Goal: Transaction & Acquisition: Purchase product/service

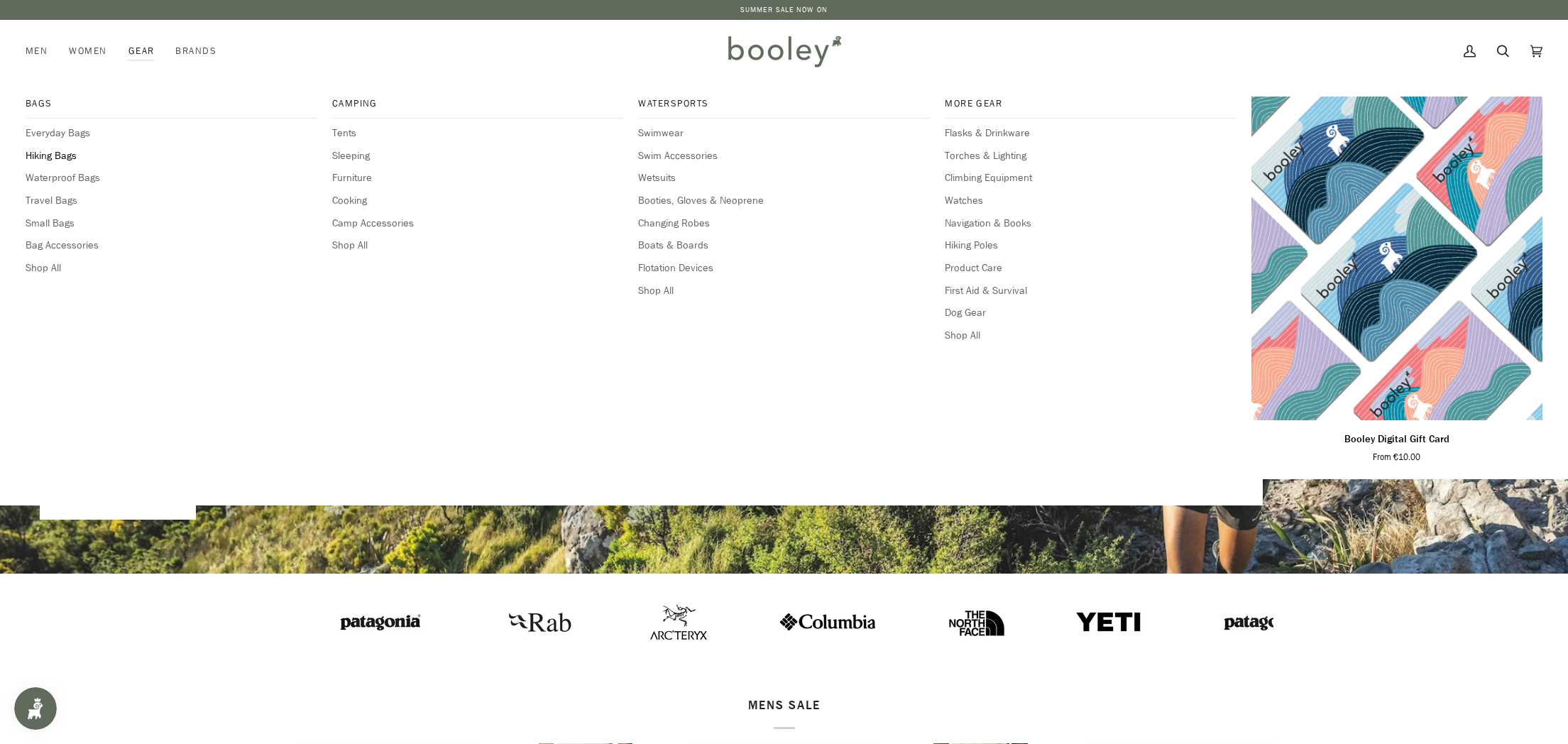
click at [64, 152] on span "Hiking Bags" at bounding box center [171, 156] width 291 height 16
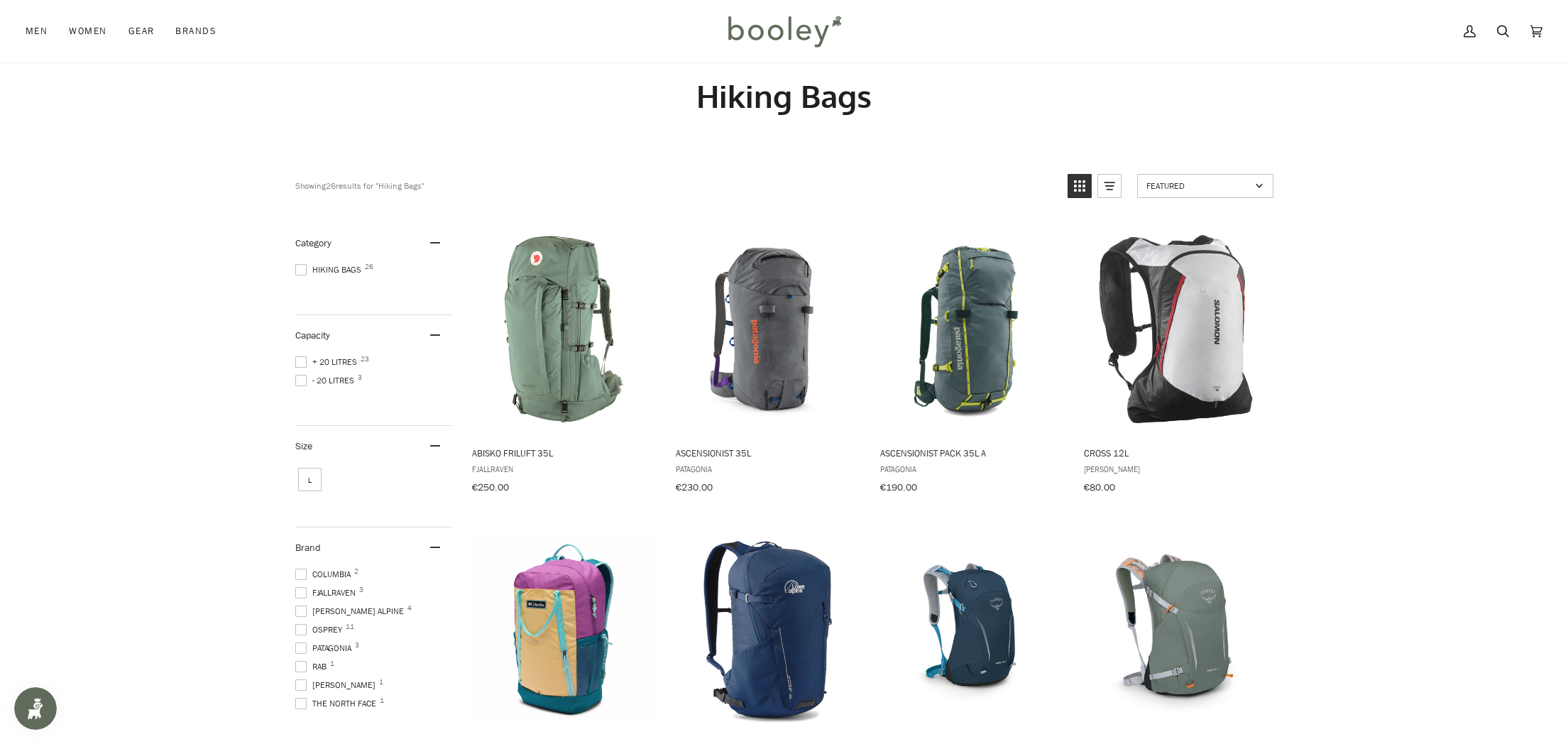
scroll to position [15, 0]
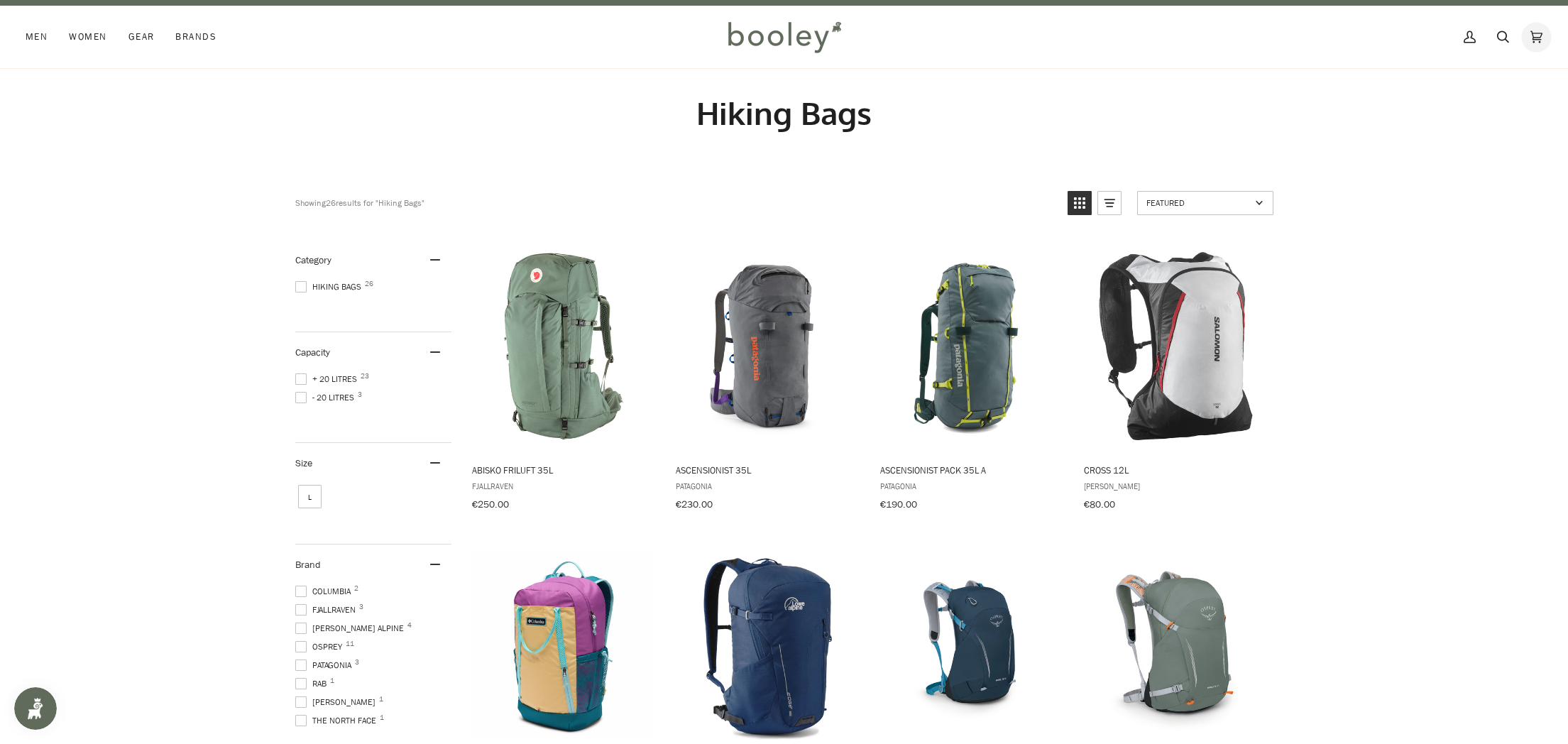
click at [1532, 32] on icon at bounding box center [1536, 37] width 12 height 21
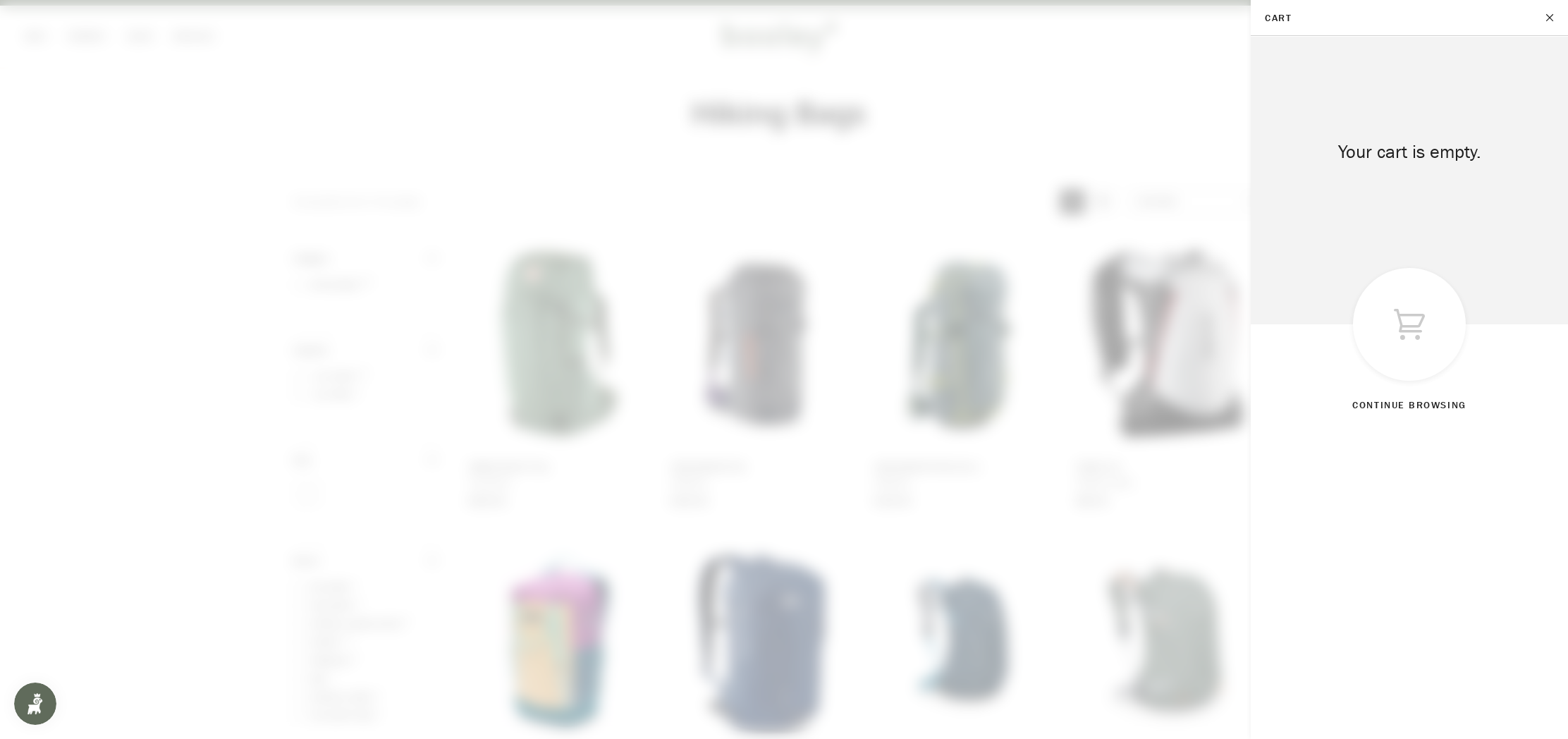
click at [1173, 104] on span at bounding box center [784, 369] width 1568 height 739
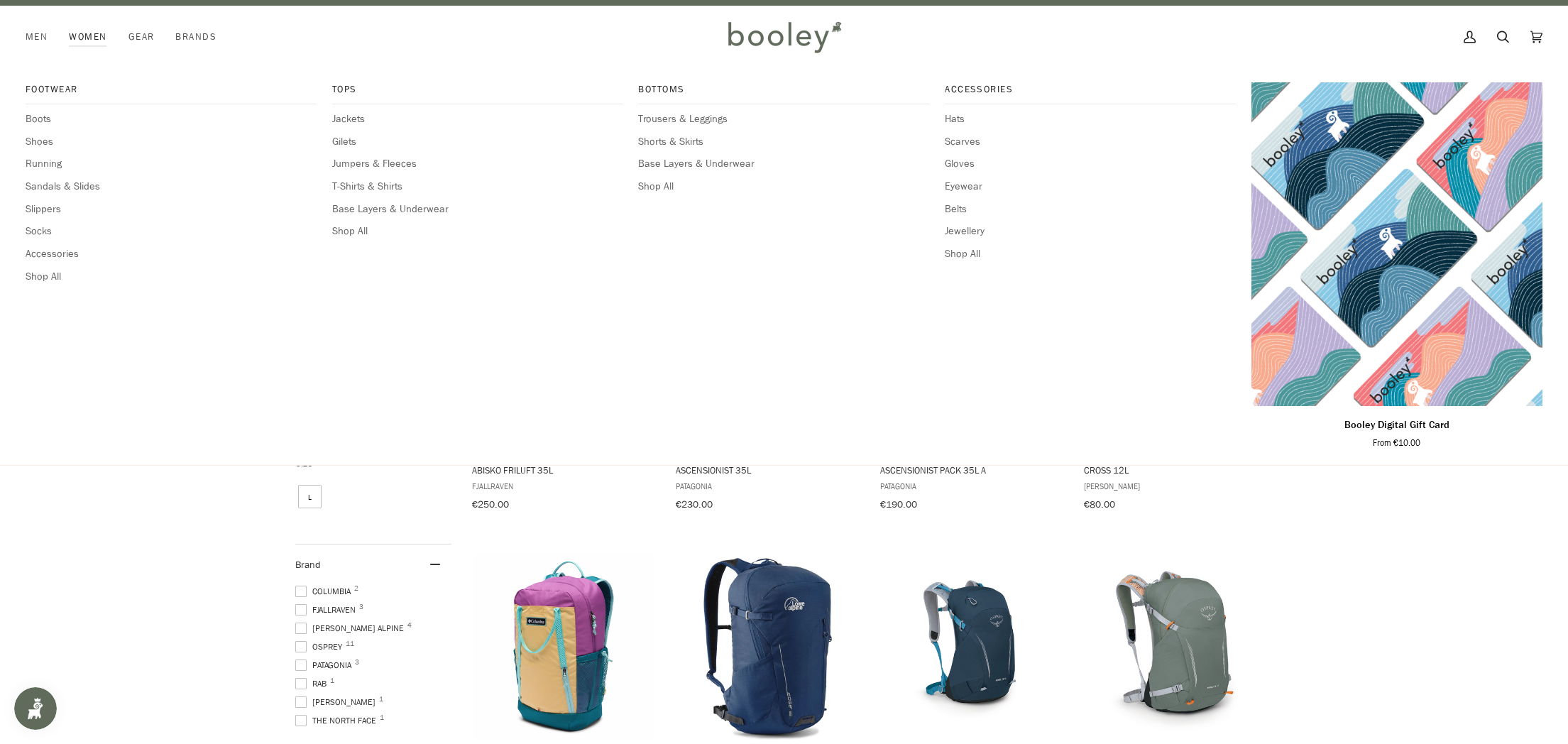
click at [75, 22] on link "Women" at bounding box center [88, 37] width 59 height 62
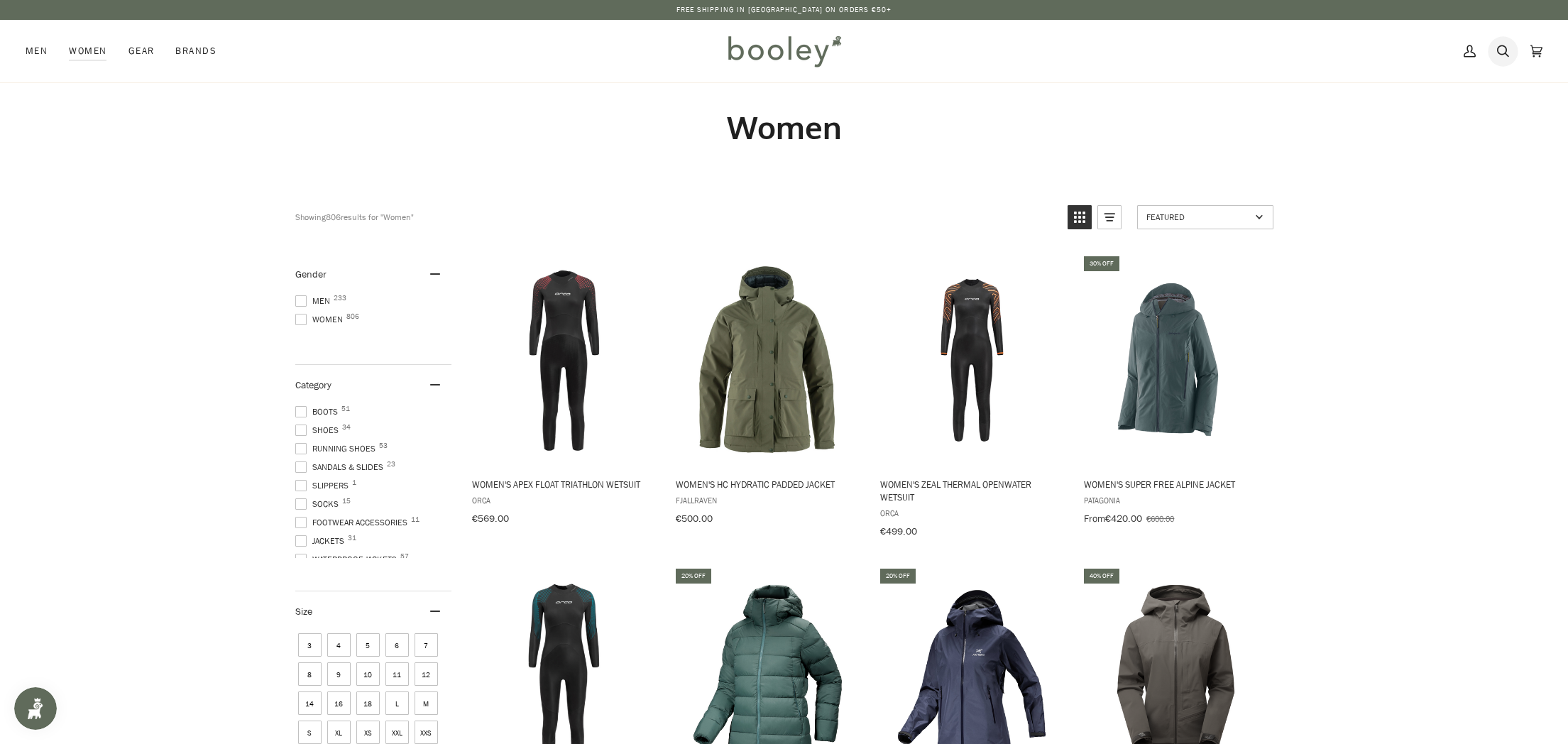
click at [1503, 48] on icon at bounding box center [1503, 51] width 12 height 21
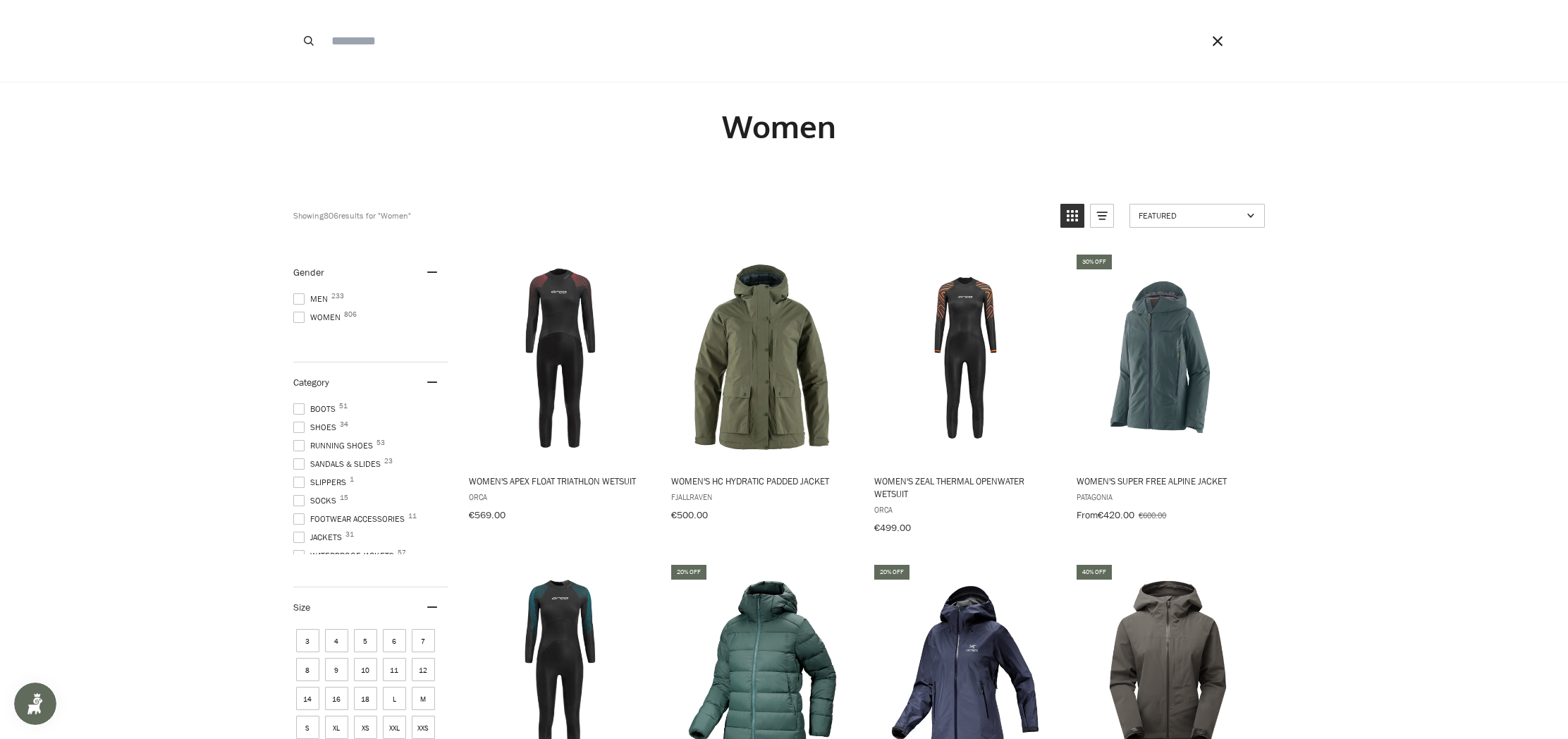
click at [472, 52] on input "Search our store" at bounding box center [746, 41] width 844 height 81
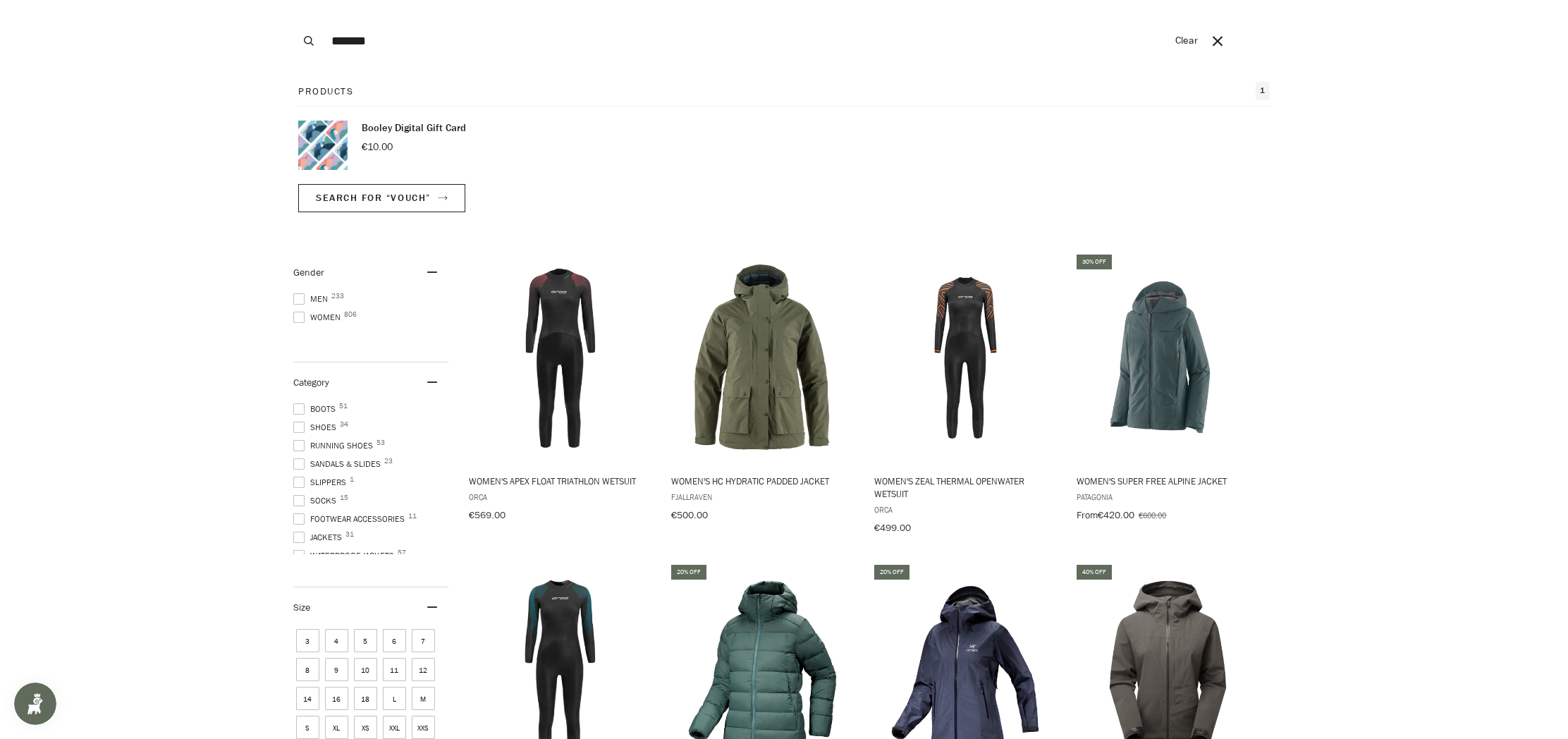
type input "*******"
click at [293, 0] on button "Search" at bounding box center [309, 41] width 31 height 81
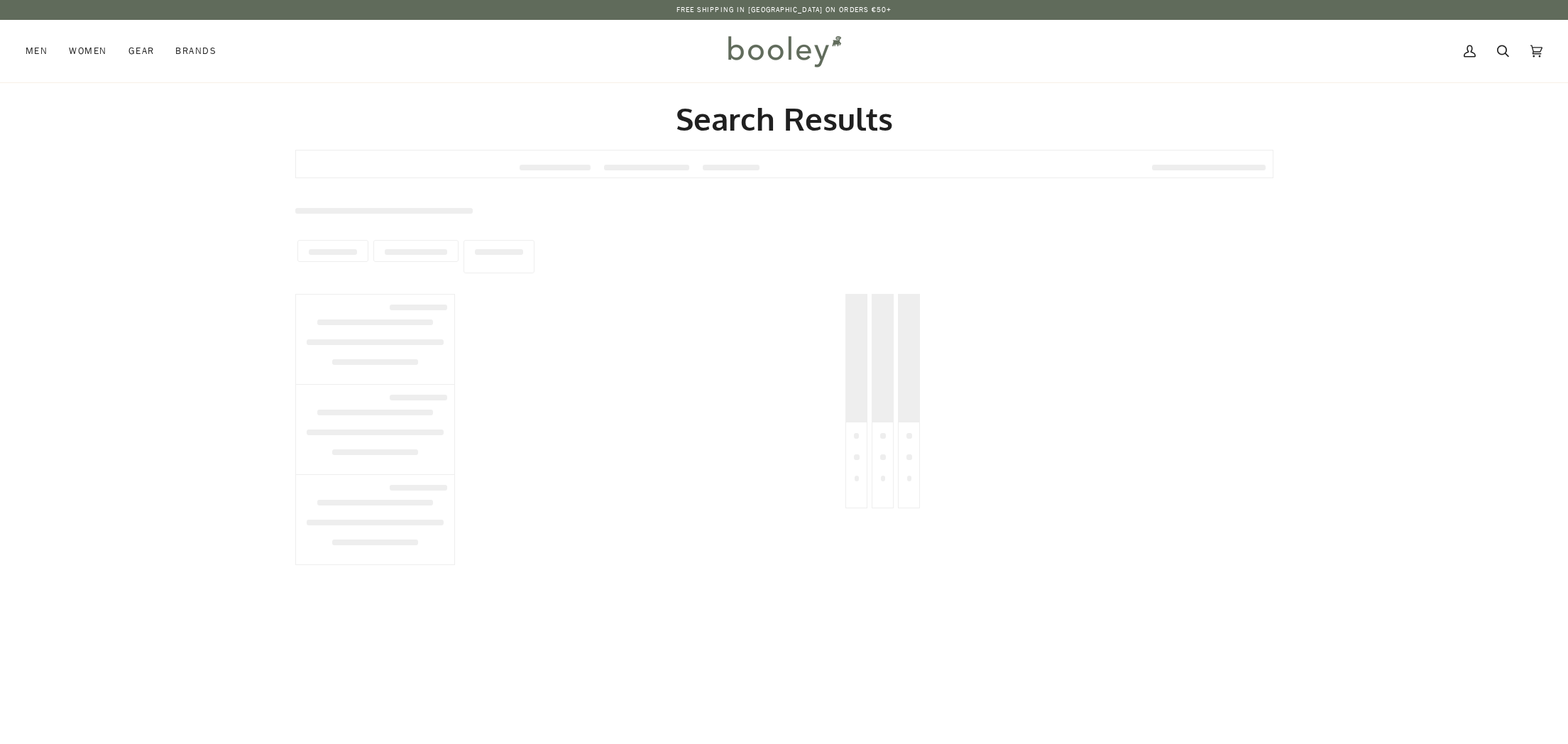
type input "*******"
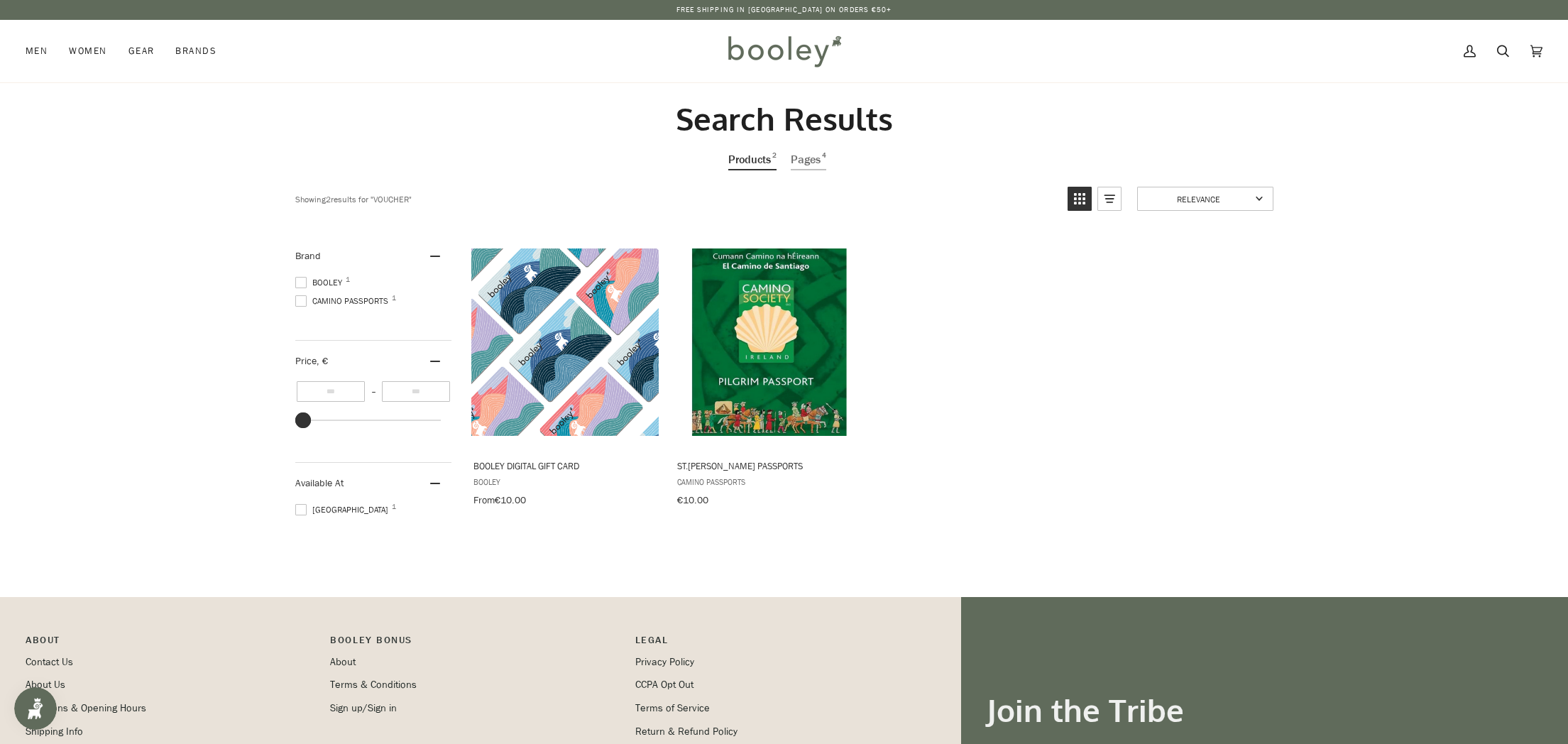
click at [303, 277] on span at bounding box center [301, 283] width 12 height 12
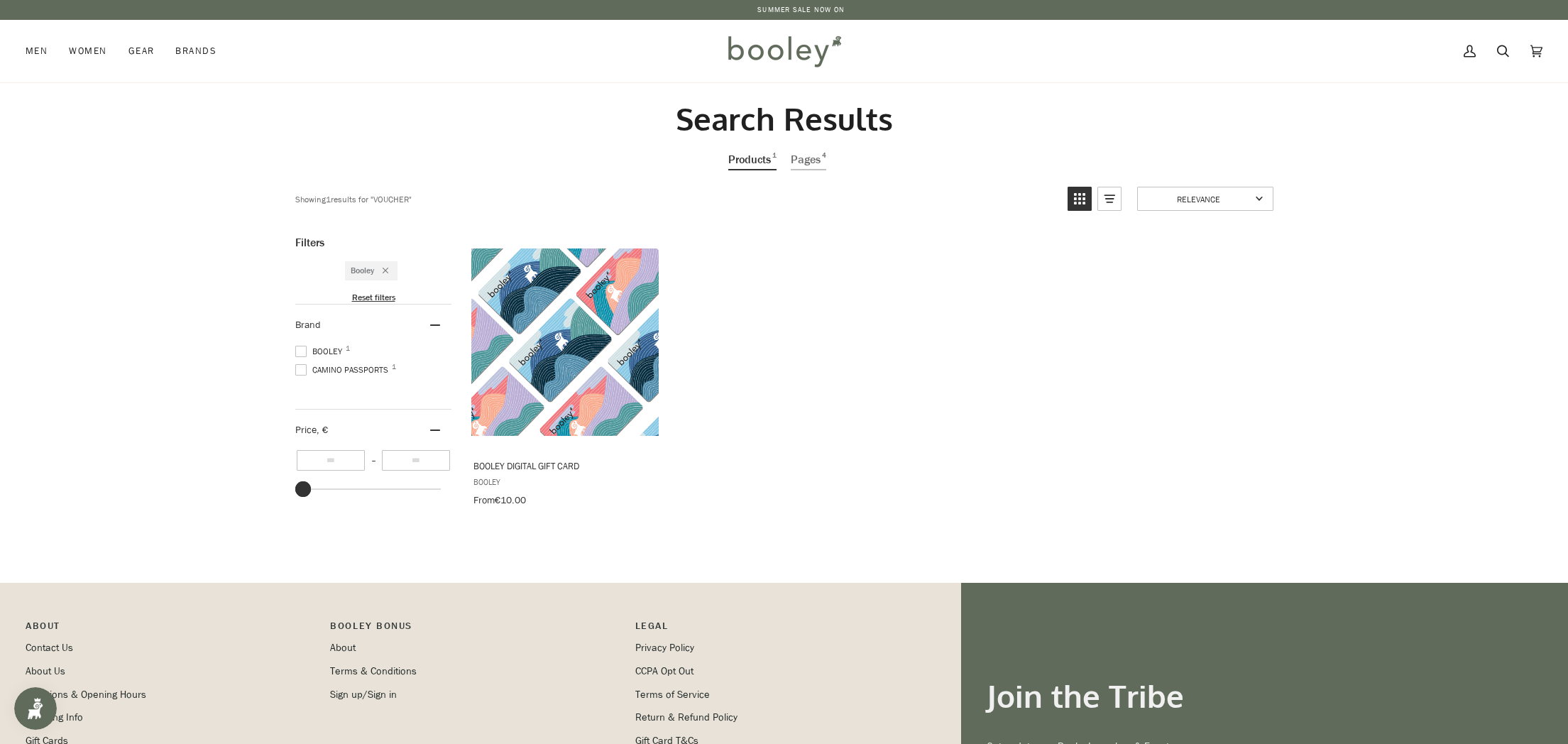
drag, startPoint x: 321, startPoint y: 483, endPoint x: 405, endPoint y: 445, distance: 92.2
click at [283, 481] on div "Search Results Products 1 Pages 4 Showing 1 results for " voucher " Relevance R…" at bounding box center [784, 337] width 1029 height 476
click at [347, 424] on div "Price , €" at bounding box center [373, 429] width 156 height 40
click at [384, 424] on div "Price , €" at bounding box center [373, 429] width 156 height 40
click at [432, 455] on input "**" at bounding box center [416, 459] width 68 height 20
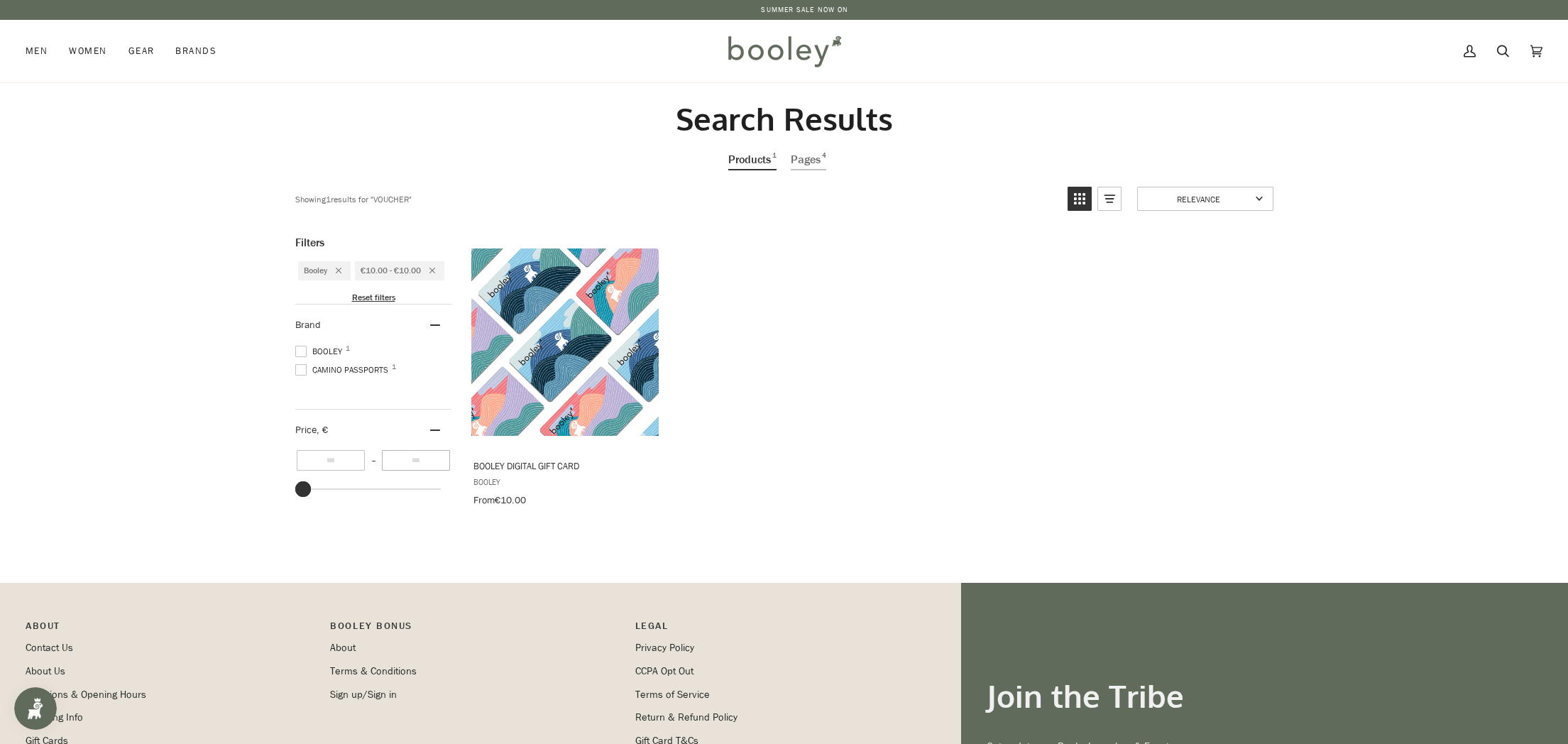
type input "***"
click at [551, 434] on button "View product" at bounding box center [564, 433] width 186 height 30
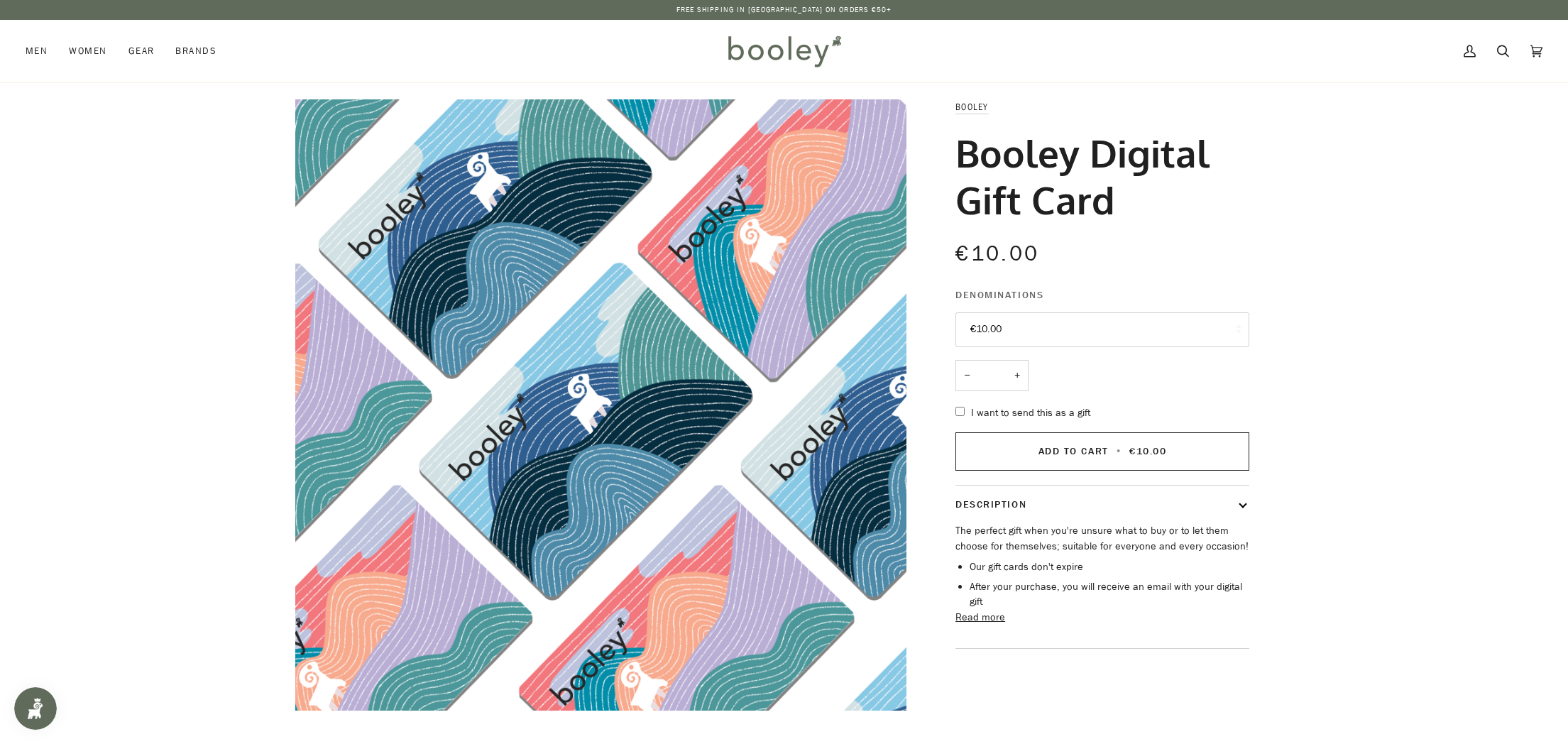
click at [1007, 328] on button "€10.00" at bounding box center [1102, 330] width 294 height 35
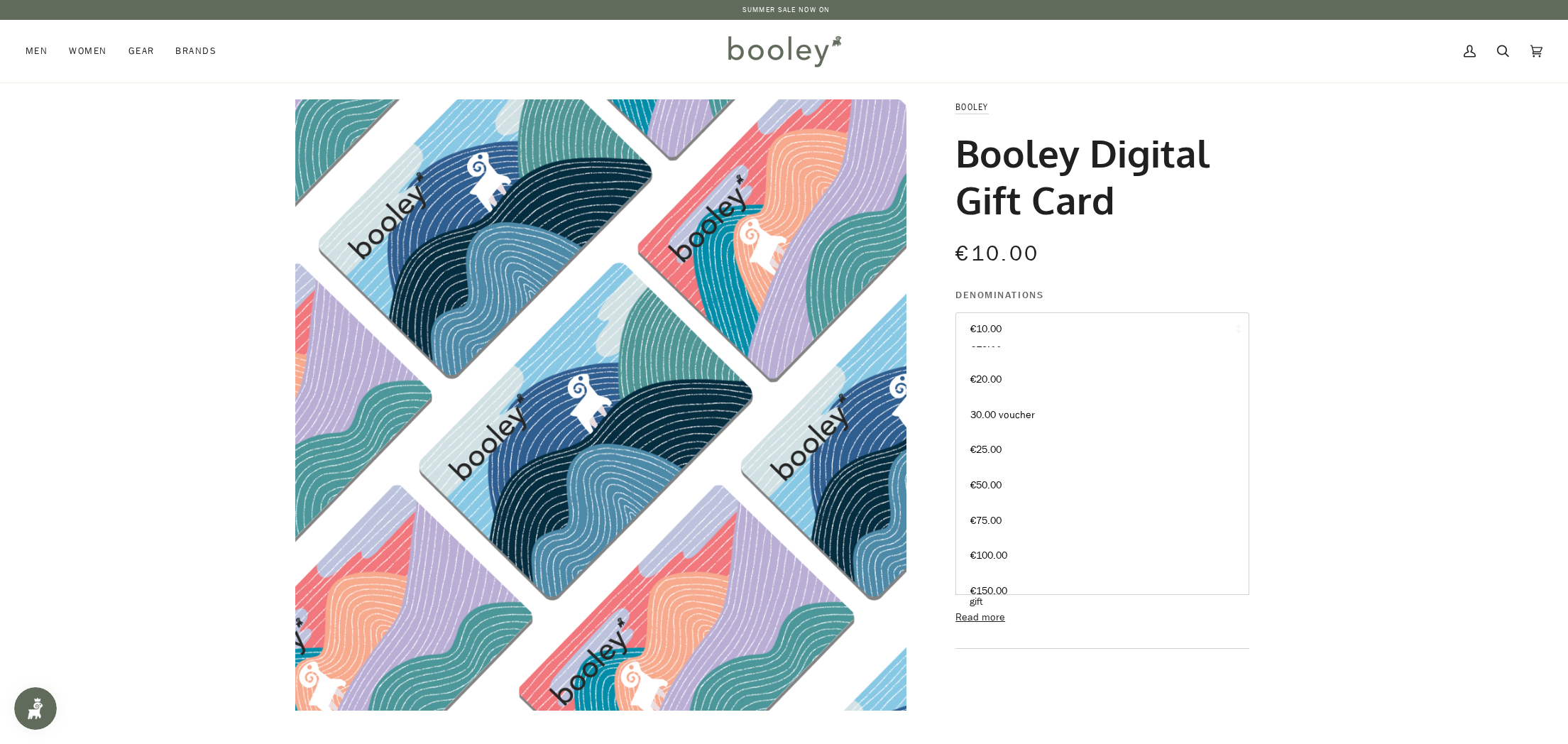
scroll to position [56, 0]
click at [1000, 551] on span "€100.00" at bounding box center [989, 555] width 37 height 14
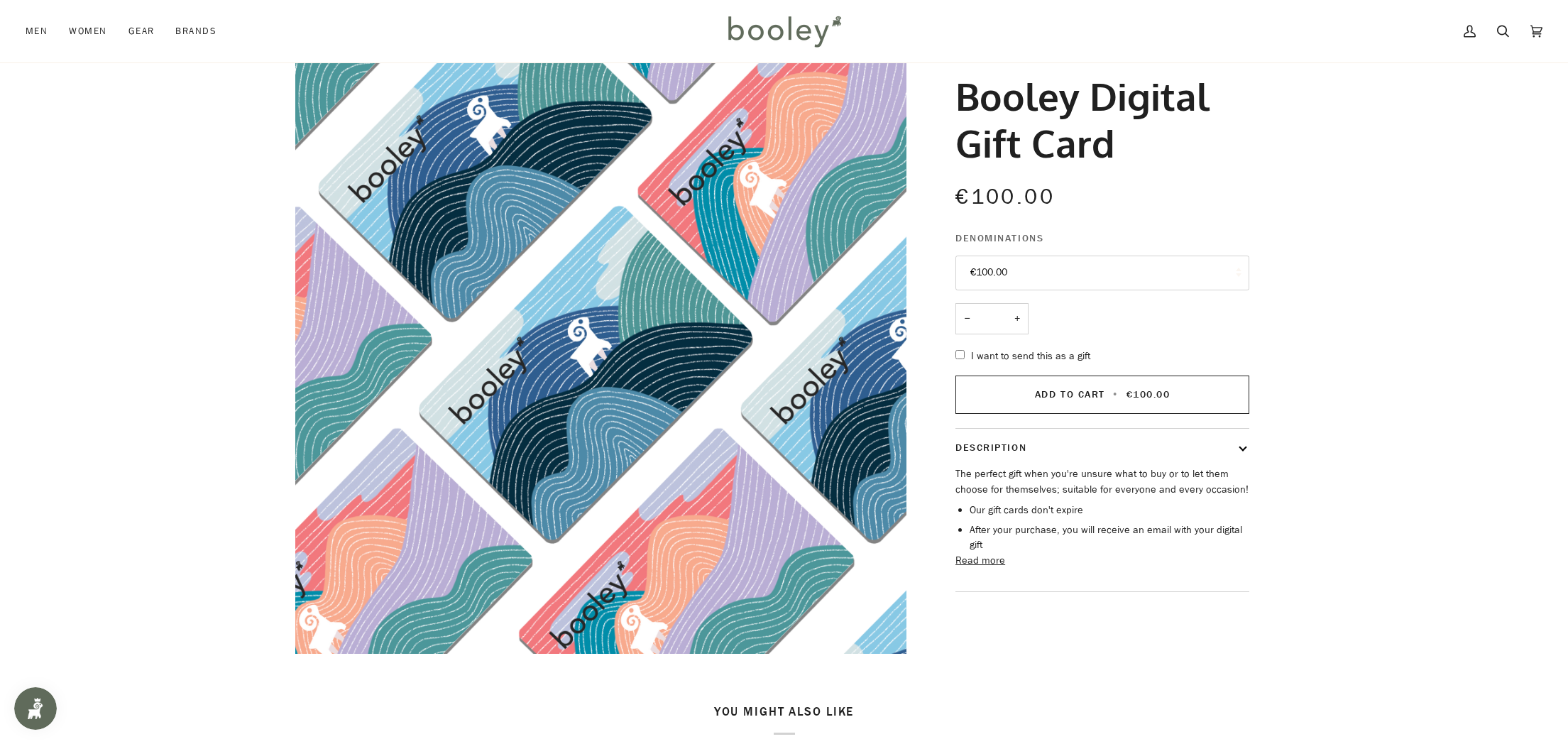
scroll to position [53, 0]
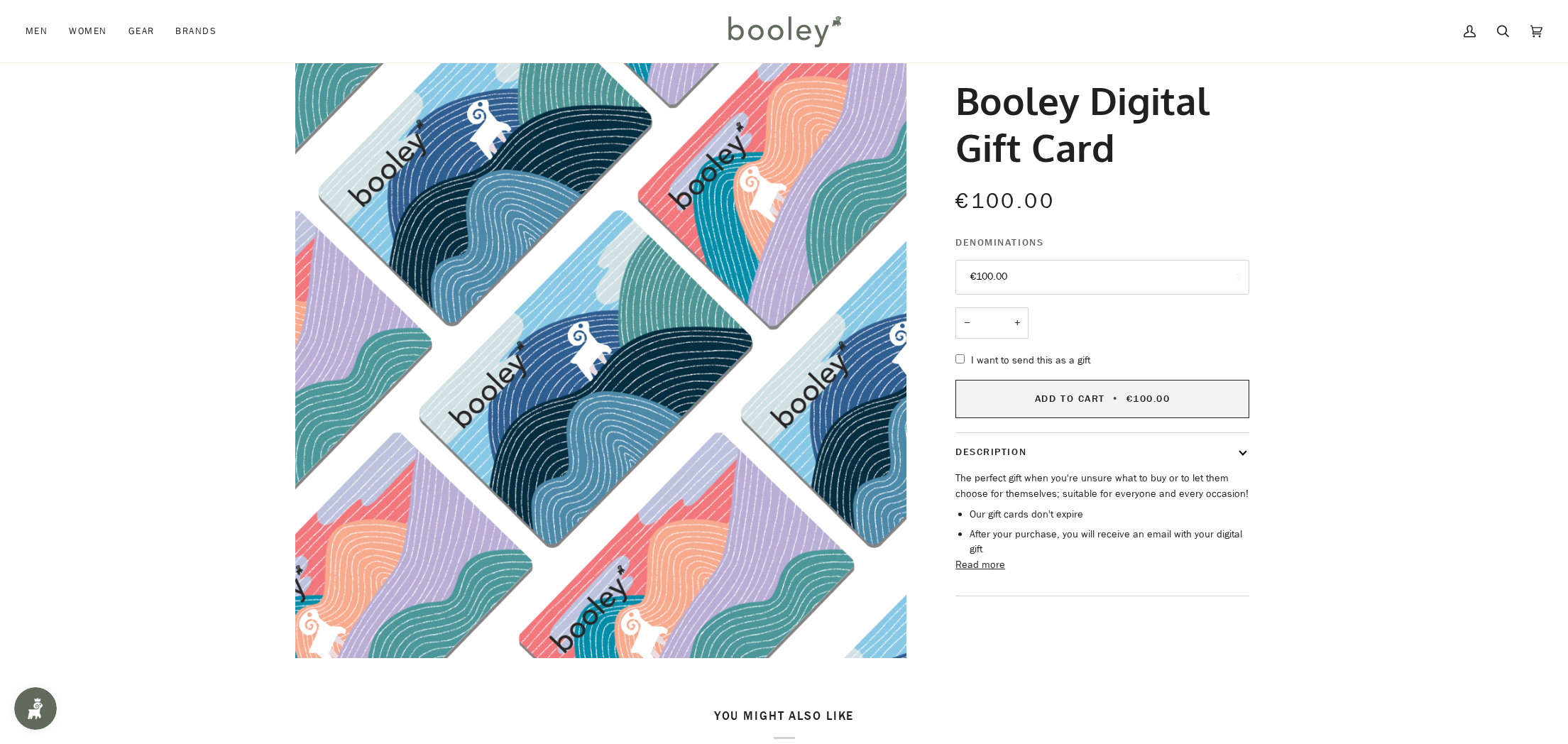
click at [1092, 395] on span "Add to Cart" at bounding box center [1070, 399] width 70 height 14
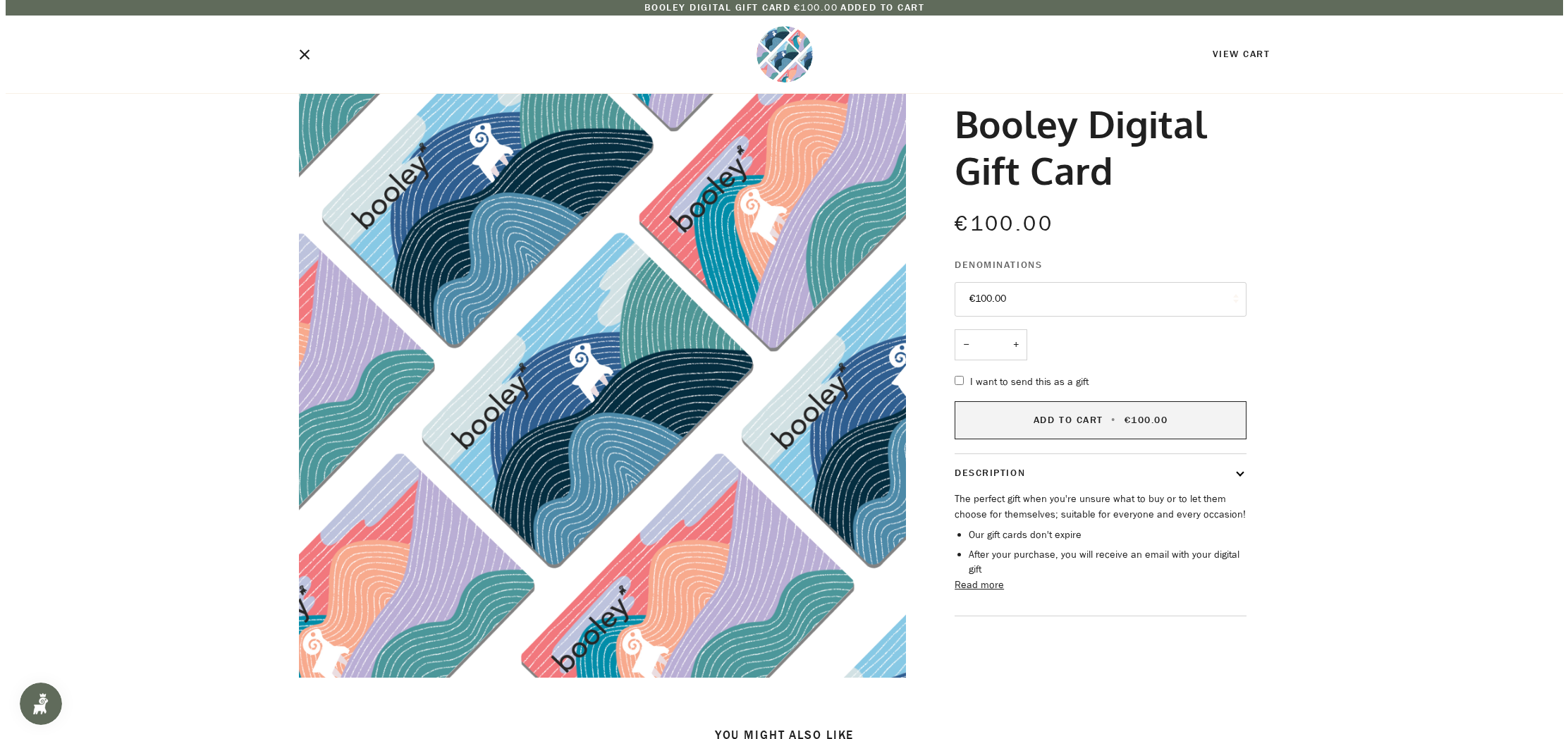
scroll to position [0, 0]
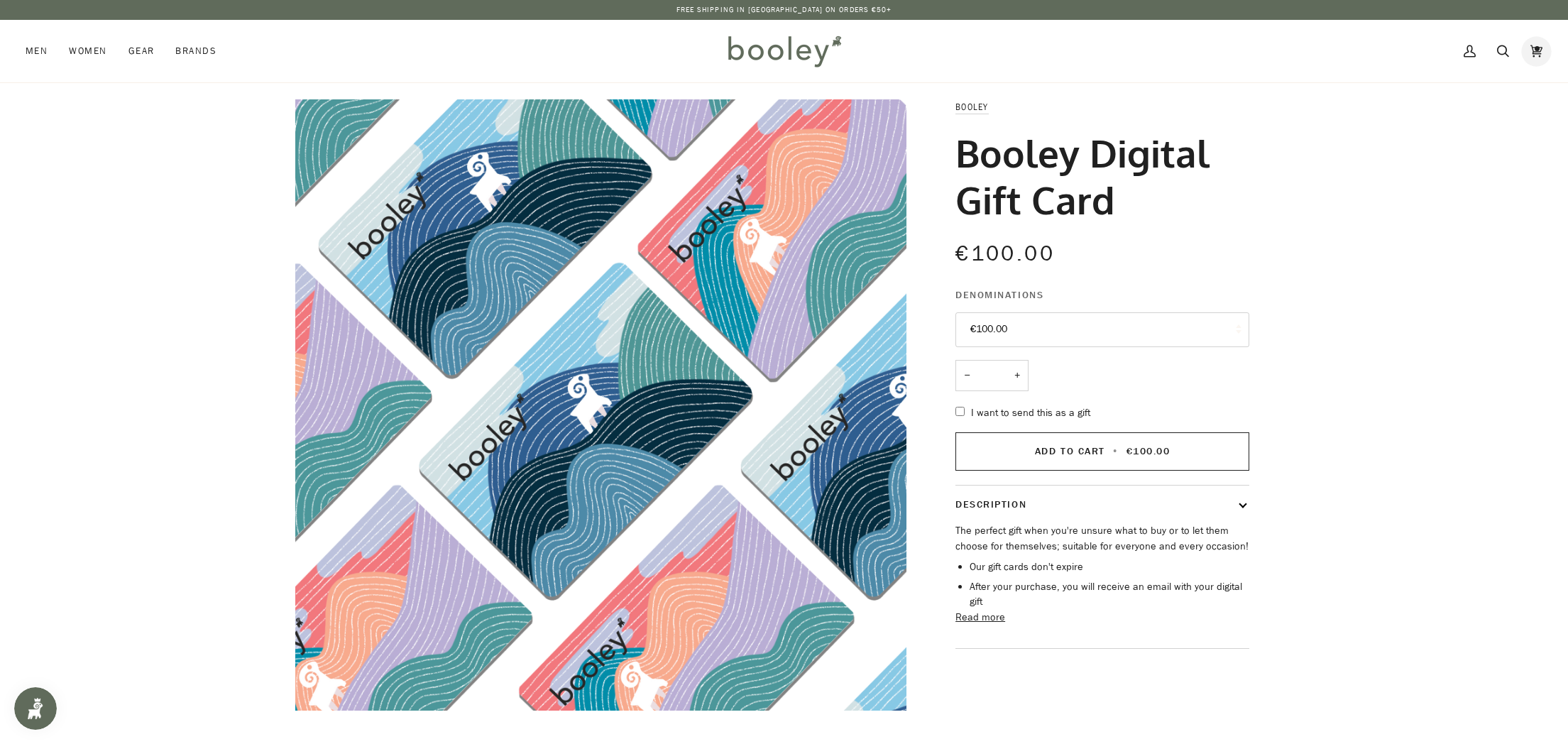
click at [1542, 49] on icon at bounding box center [1536, 51] width 12 height 21
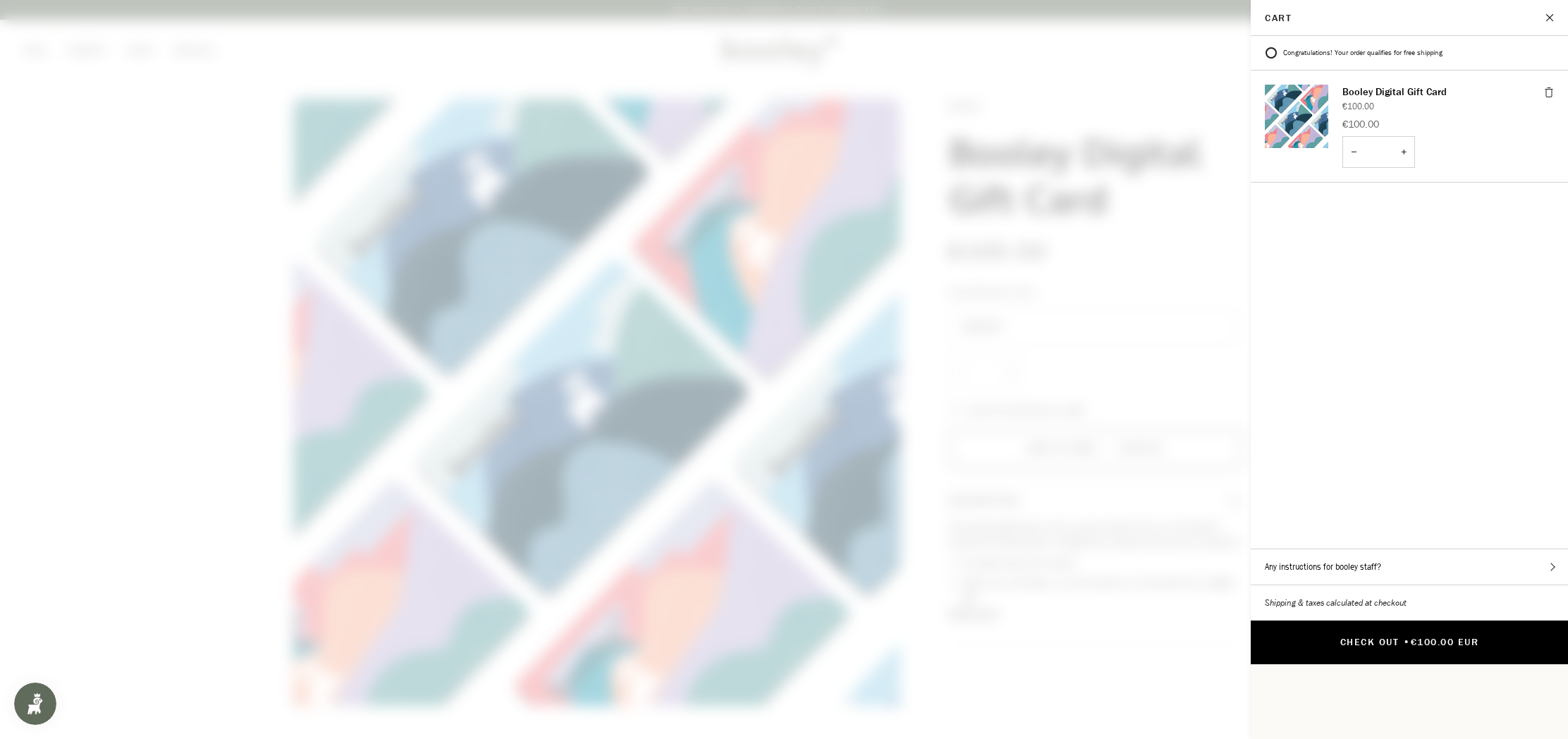
click at [1368, 620] on button "Check Out • €100.00 EUR" at bounding box center [1409, 641] width 318 height 44
